Goal: Find specific page/section: Find specific page/section

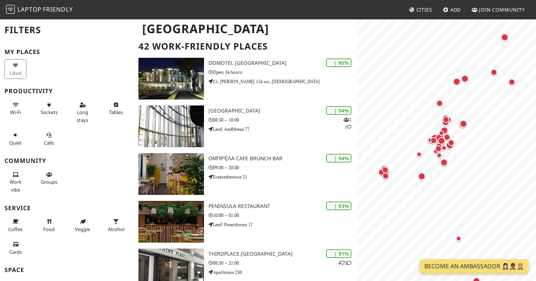
scroll to position [73, 0]
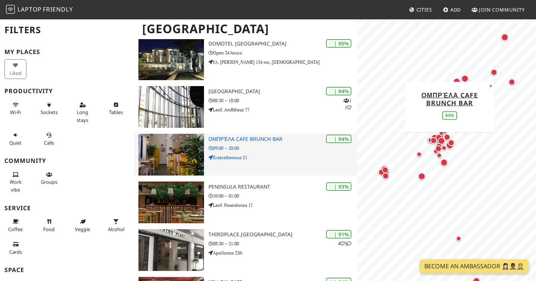
click at [252, 140] on h3 "Ομπρέλα Cafe Brunch Bar" at bounding box center [282, 139] width 149 height 6
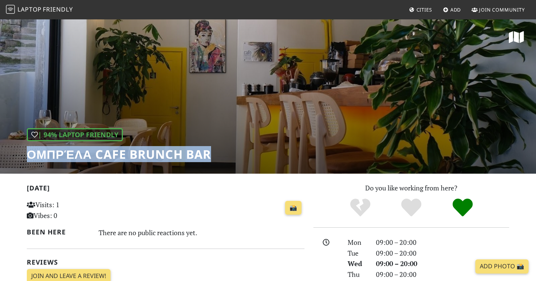
drag, startPoint x: 29, startPoint y: 153, endPoint x: 223, endPoint y: 153, distance: 193.5
click at [224, 153] on div "| 94% Laptop Friendly Ομπρέλα Cafe Brunch Bar" at bounding box center [268, 96] width 536 height 155
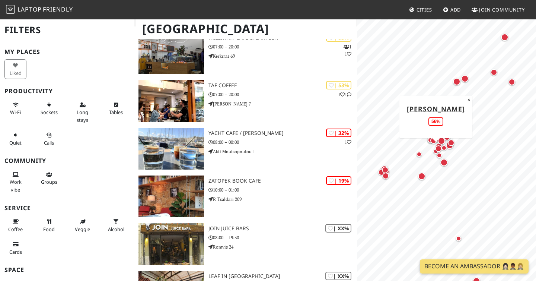
scroll to position [1688, 0]
